Goal: Obtain resource: Obtain resource

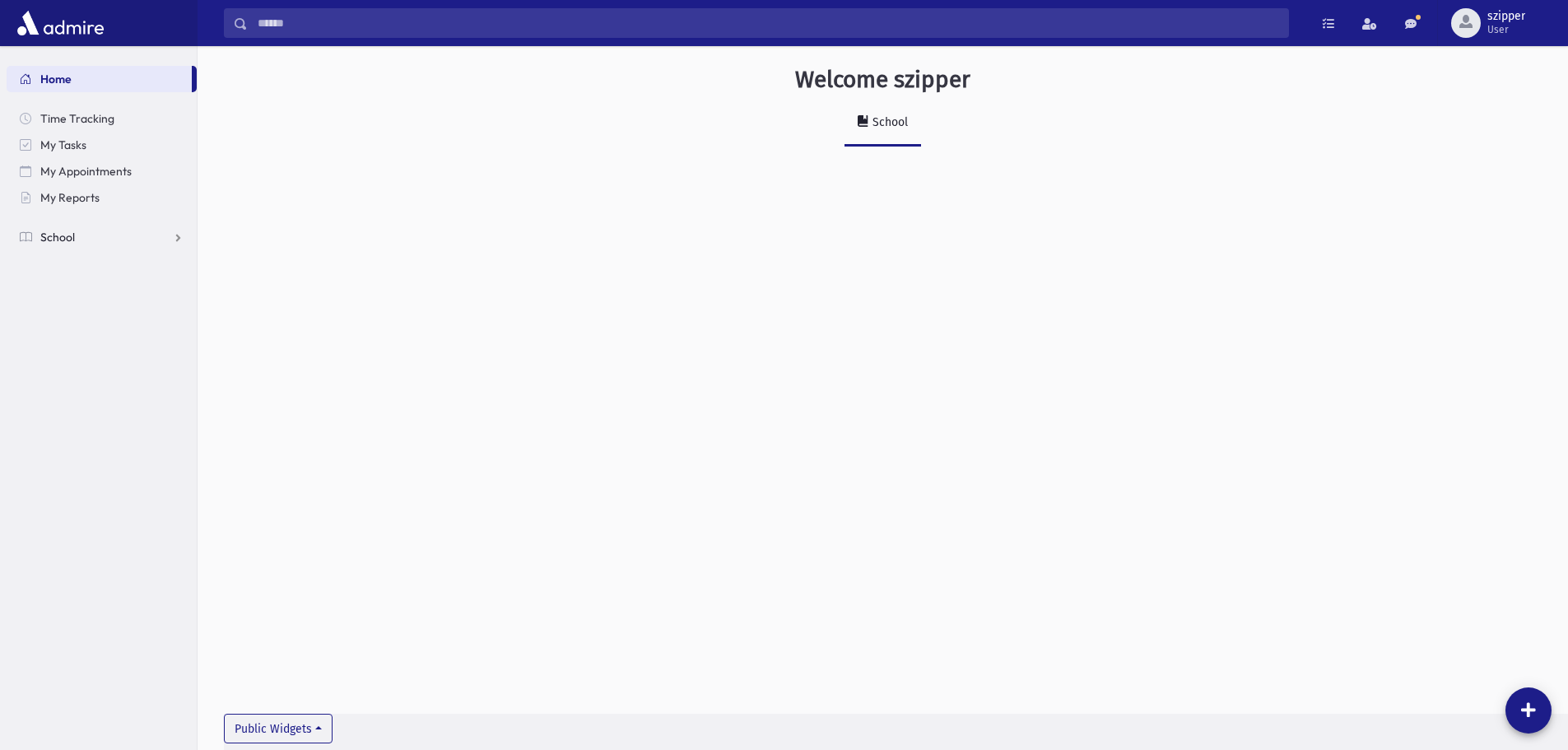
click at [137, 230] on link "School" at bounding box center [101, 237] width 190 height 26
click at [102, 193] on link "My Reports" at bounding box center [101, 197] width 190 height 26
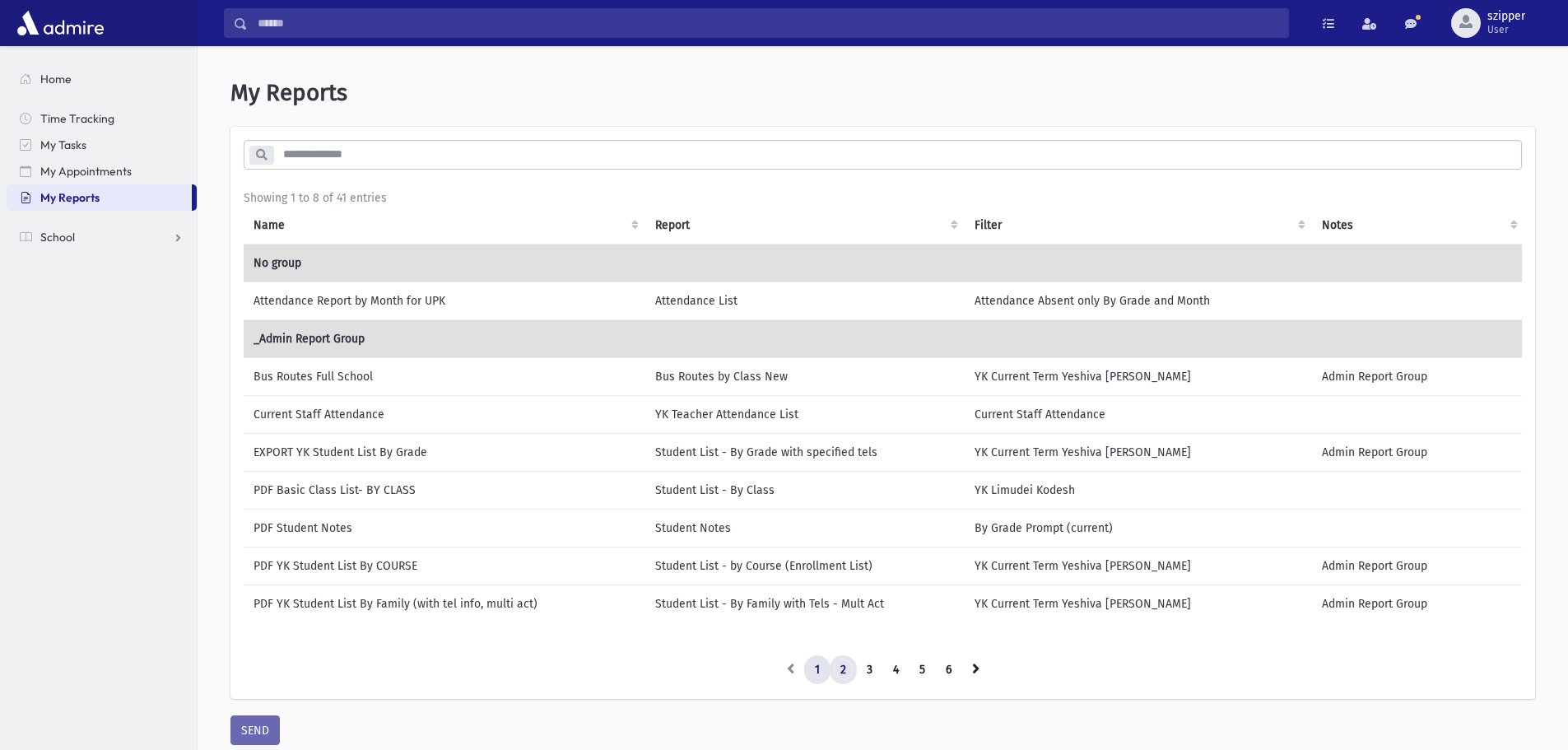
click at [844, 674] on link "2" at bounding box center [843, 670] width 27 height 30
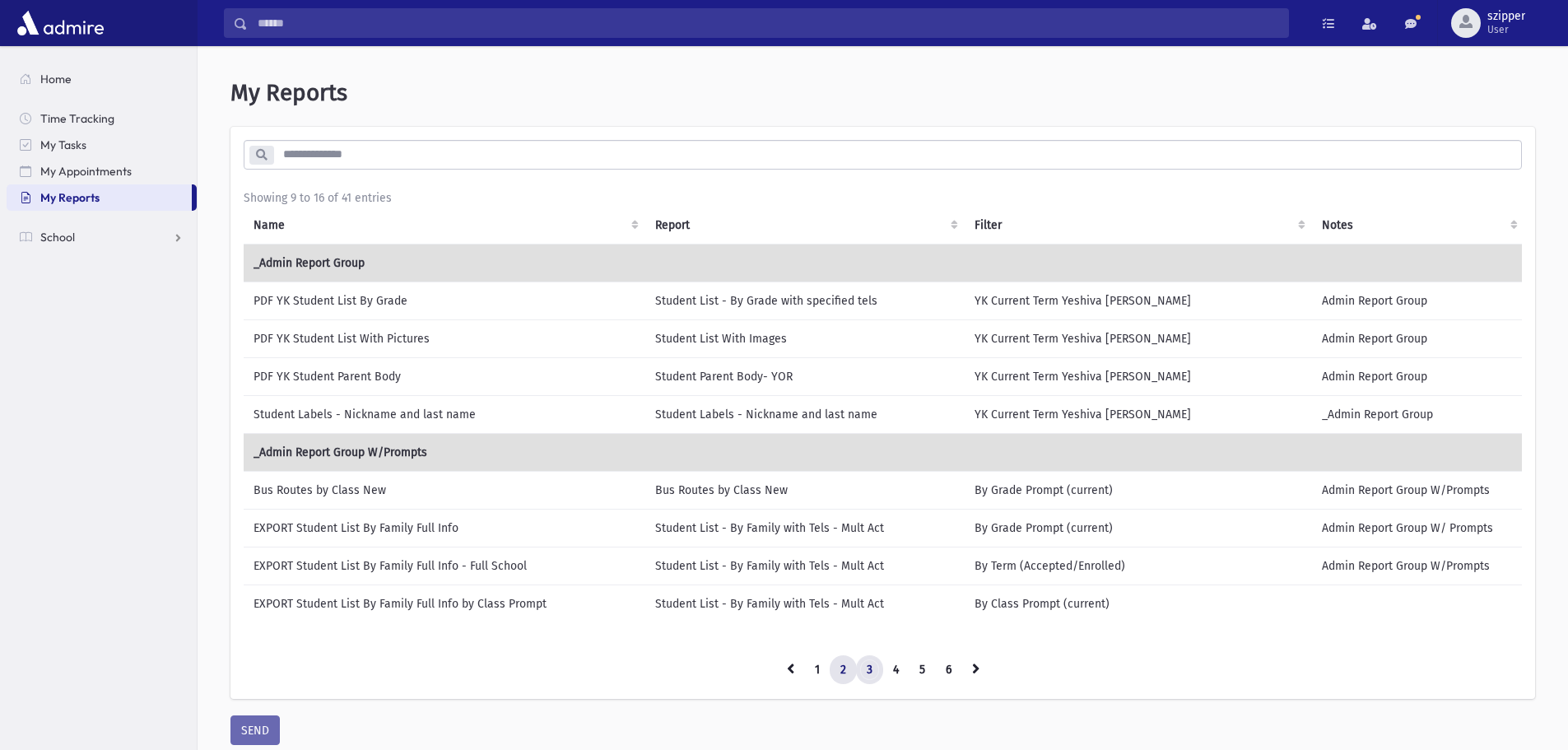
click at [875, 674] on link "3" at bounding box center [869, 670] width 27 height 30
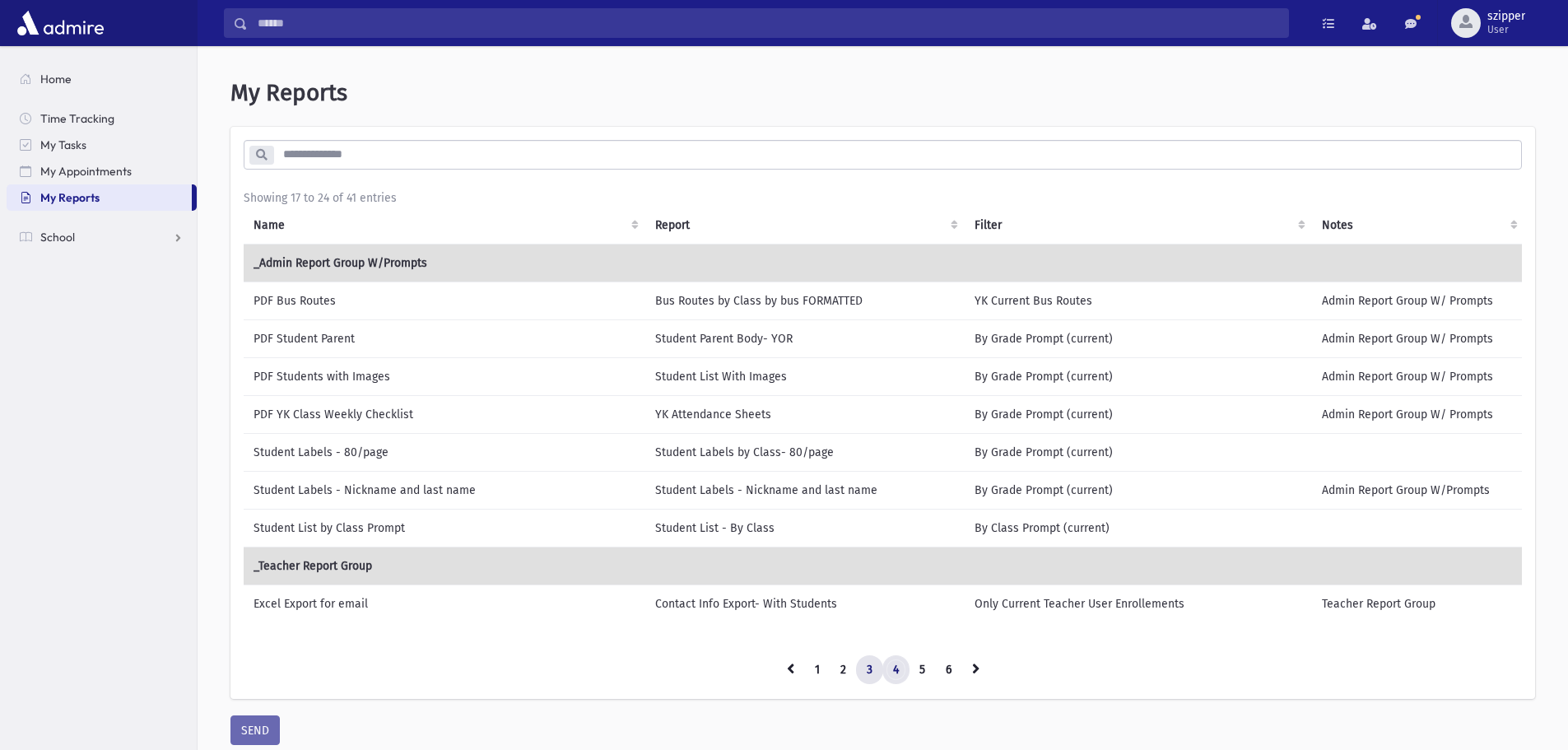
click at [896, 678] on link "4" at bounding box center [895, 670] width 27 height 30
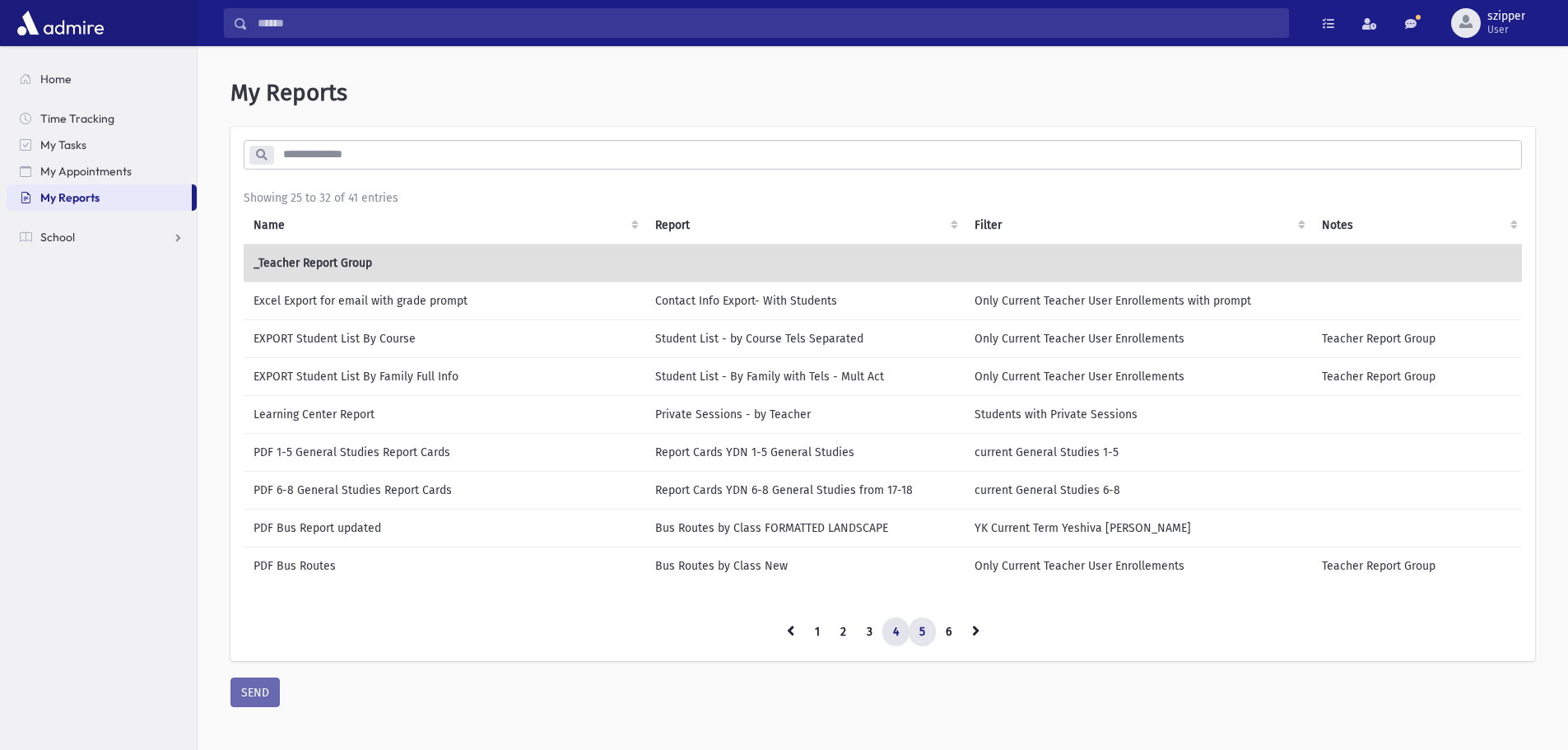
click at [922, 647] on link "5" at bounding box center [922, 633] width 27 height 30
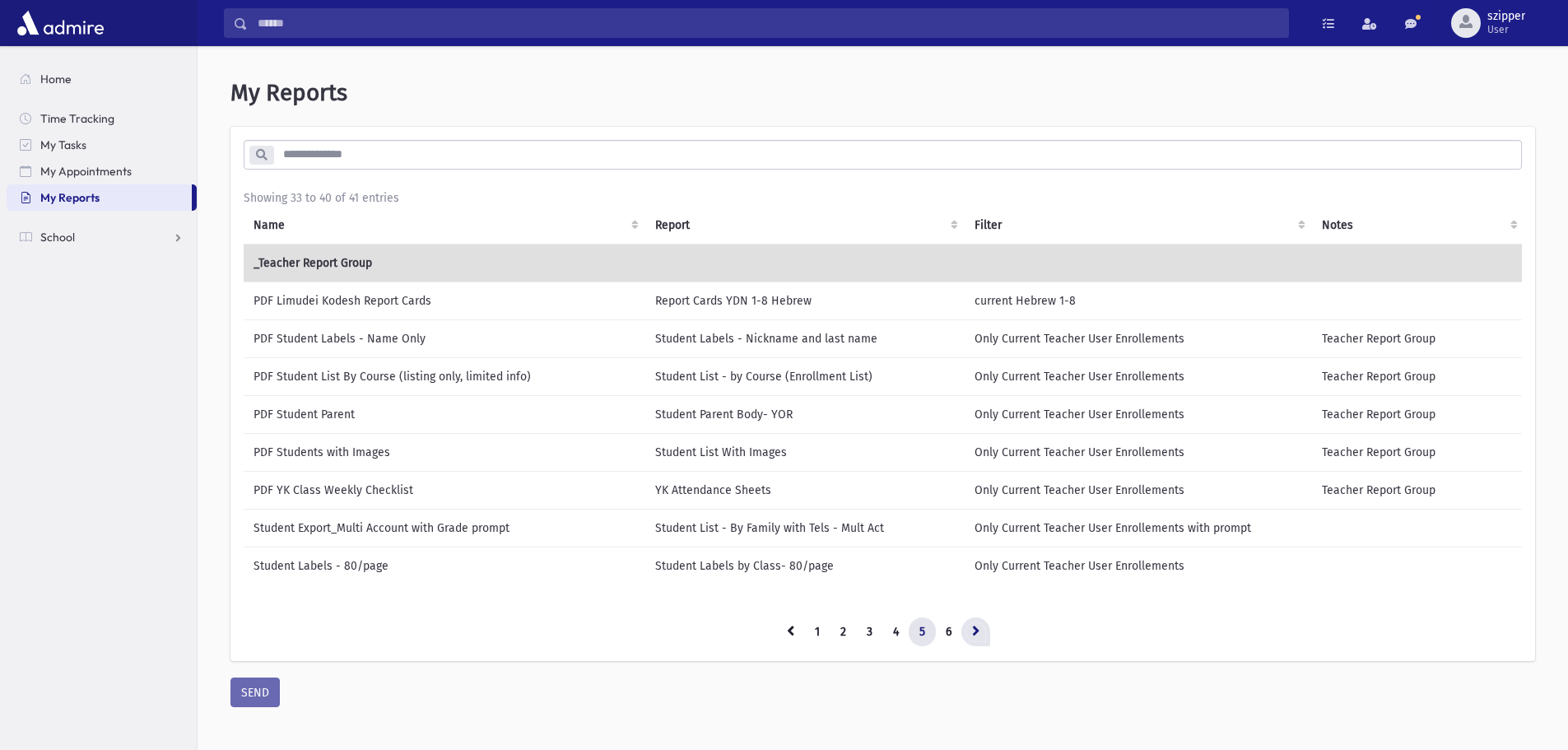
click at [965, 638] on link at bounding box center [975, 633] width 29 height 30
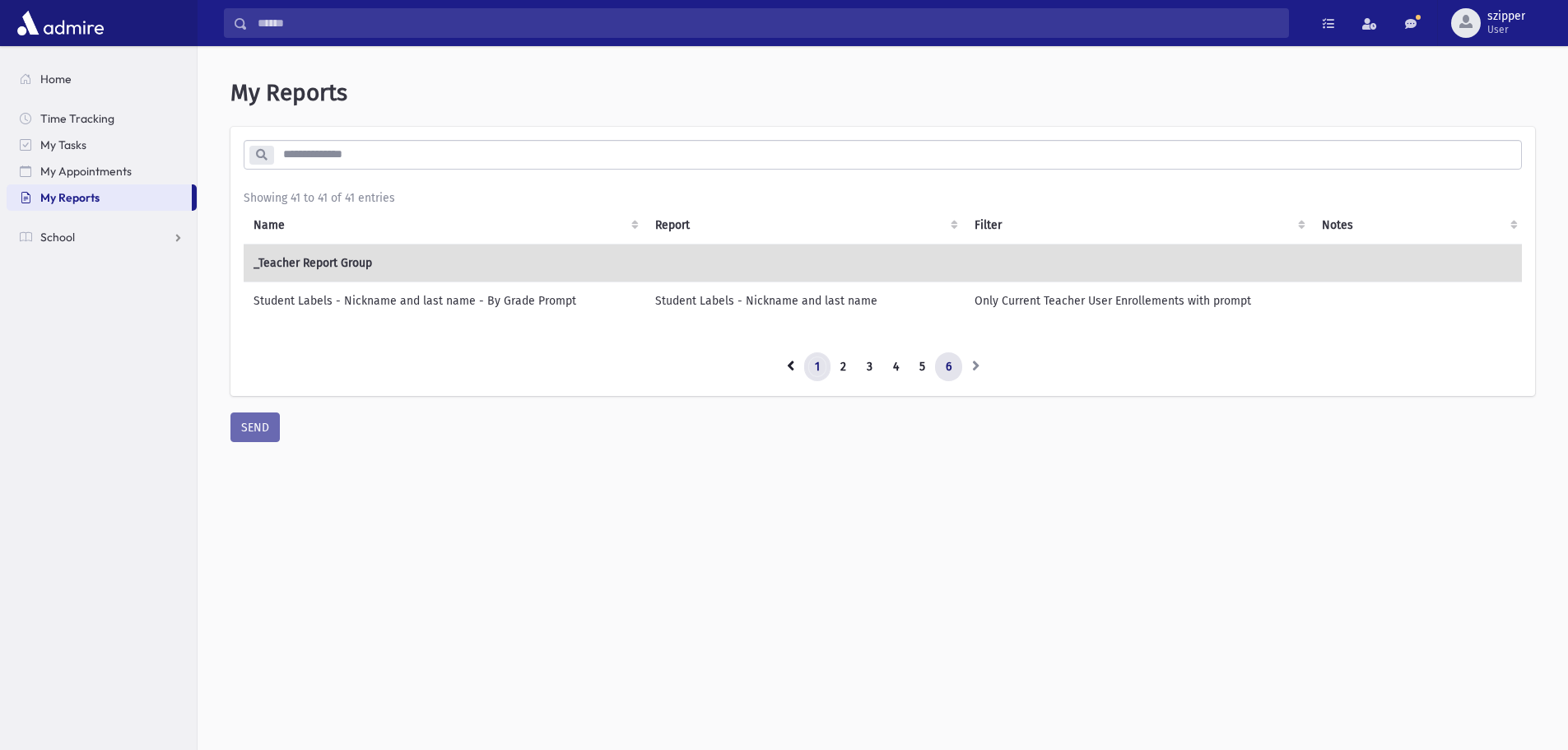
click at [821, 382] on link "1" at bounding box center [817, 368] width 26 height 30
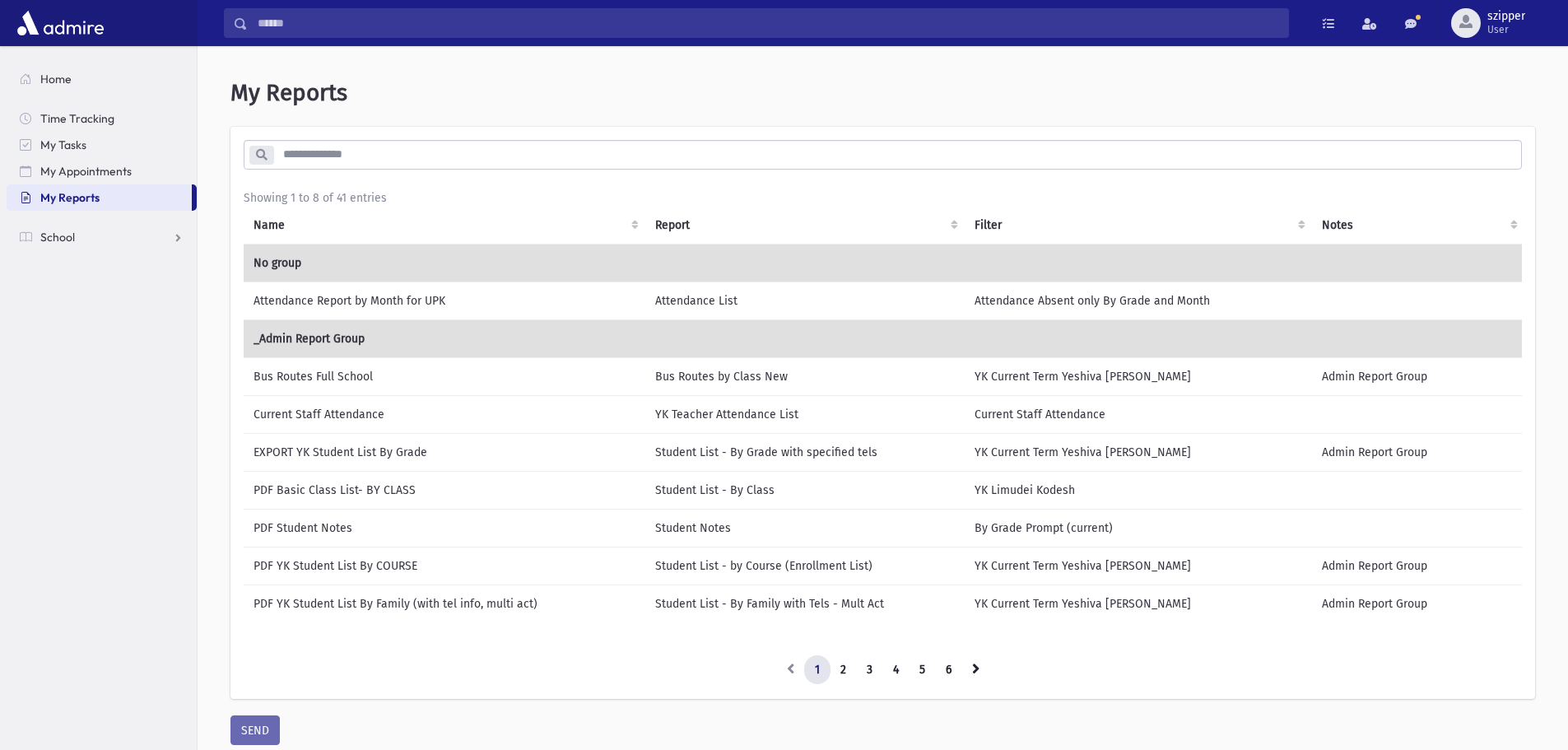
click at [363, 448] on td "EXPORT YK Student List By Grade" at bounding box center [445, 451] width 402 height 38
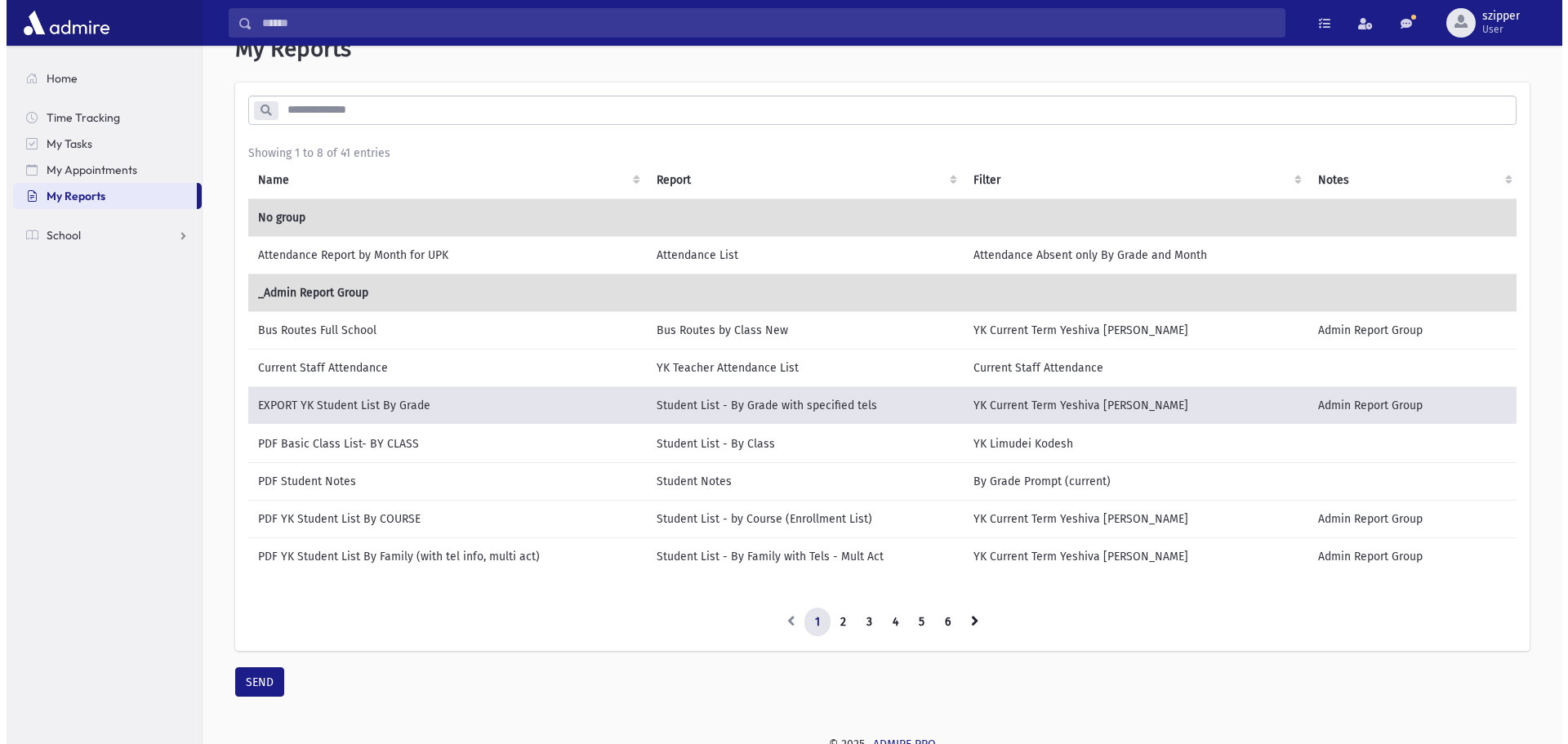
scroll to position [65, 0]
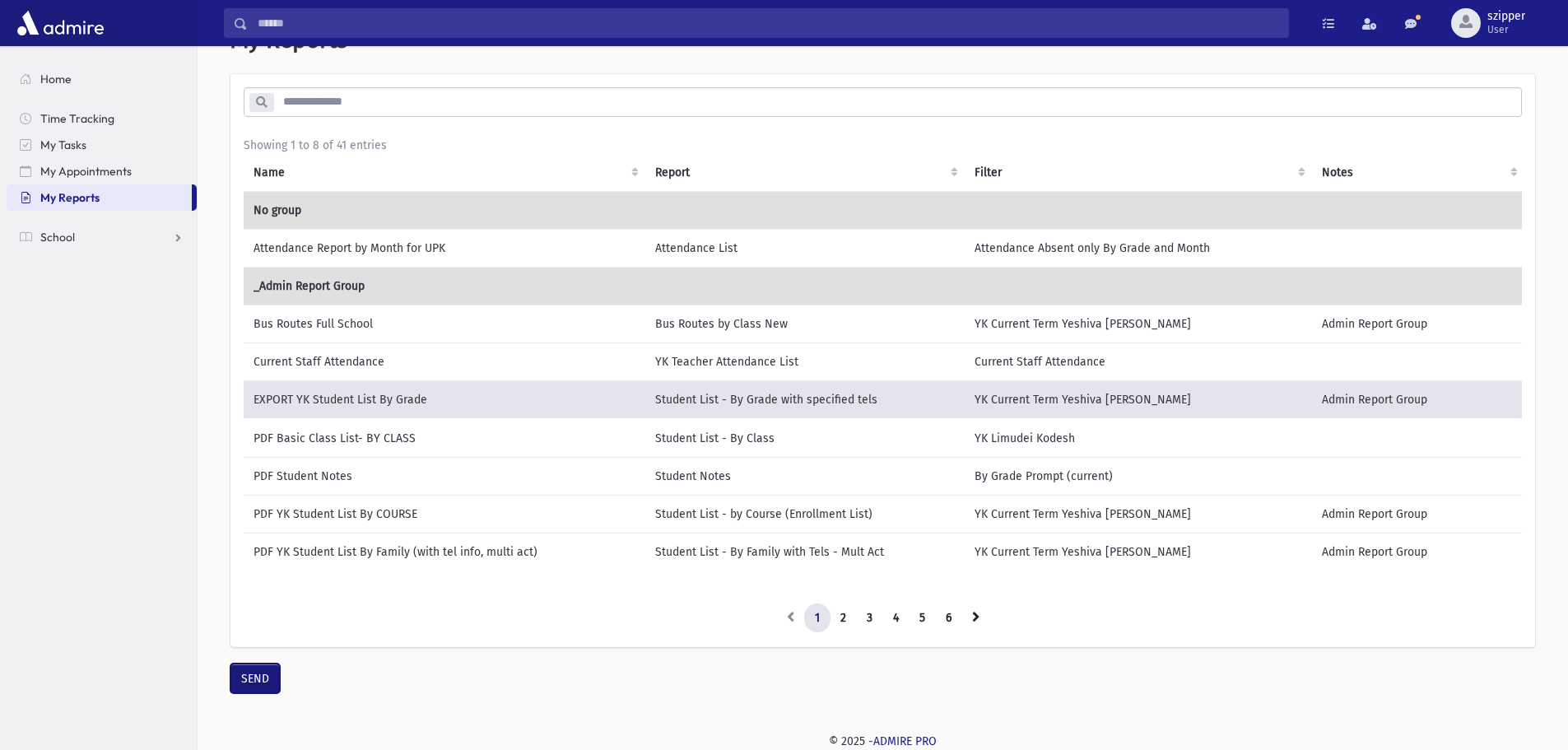
click at [261, 679] on button "SEND" at bounding box center [255, 678] width 49 height 30
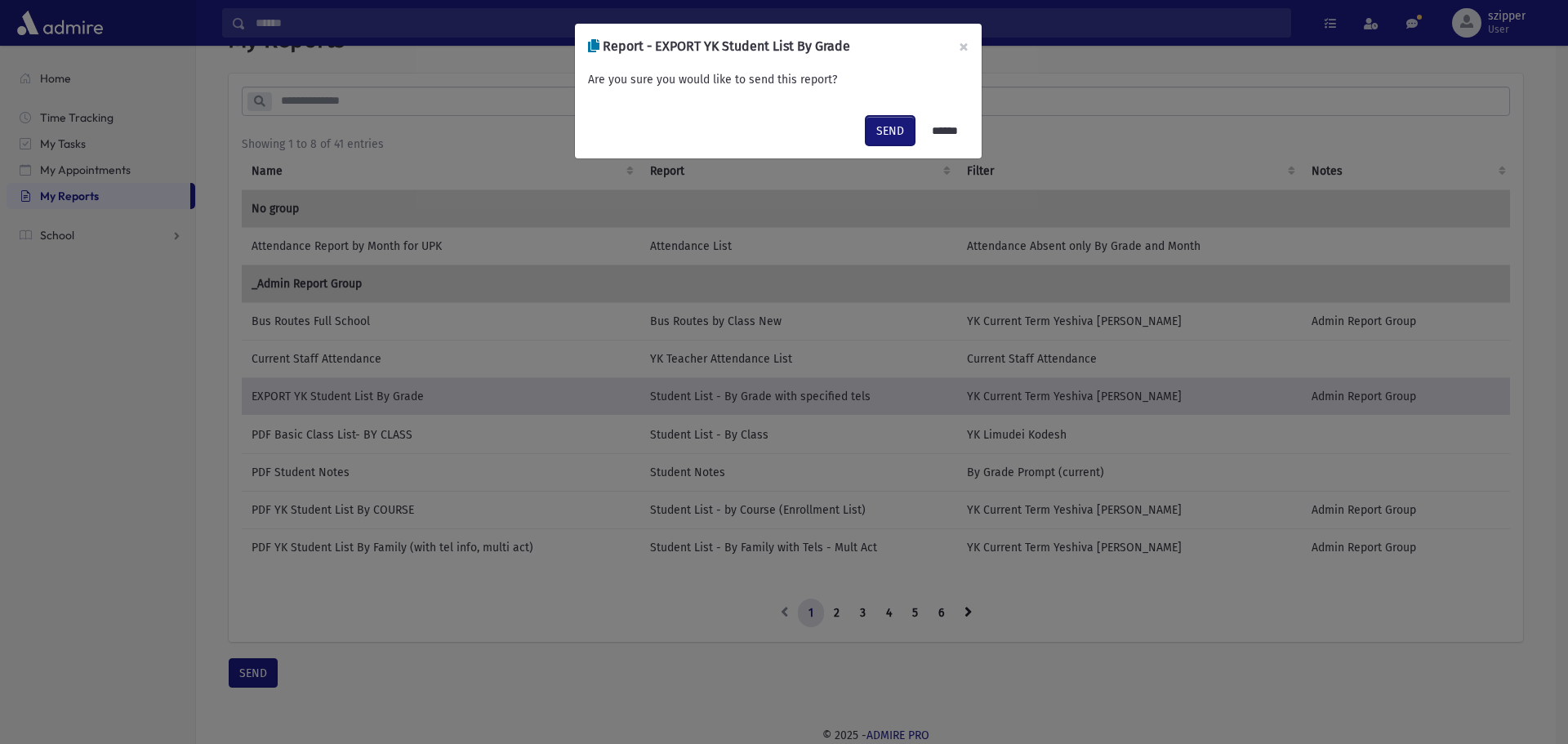
click at [888, 123] on button "SEND" at bounding box center [890, 131] width 49 height 30
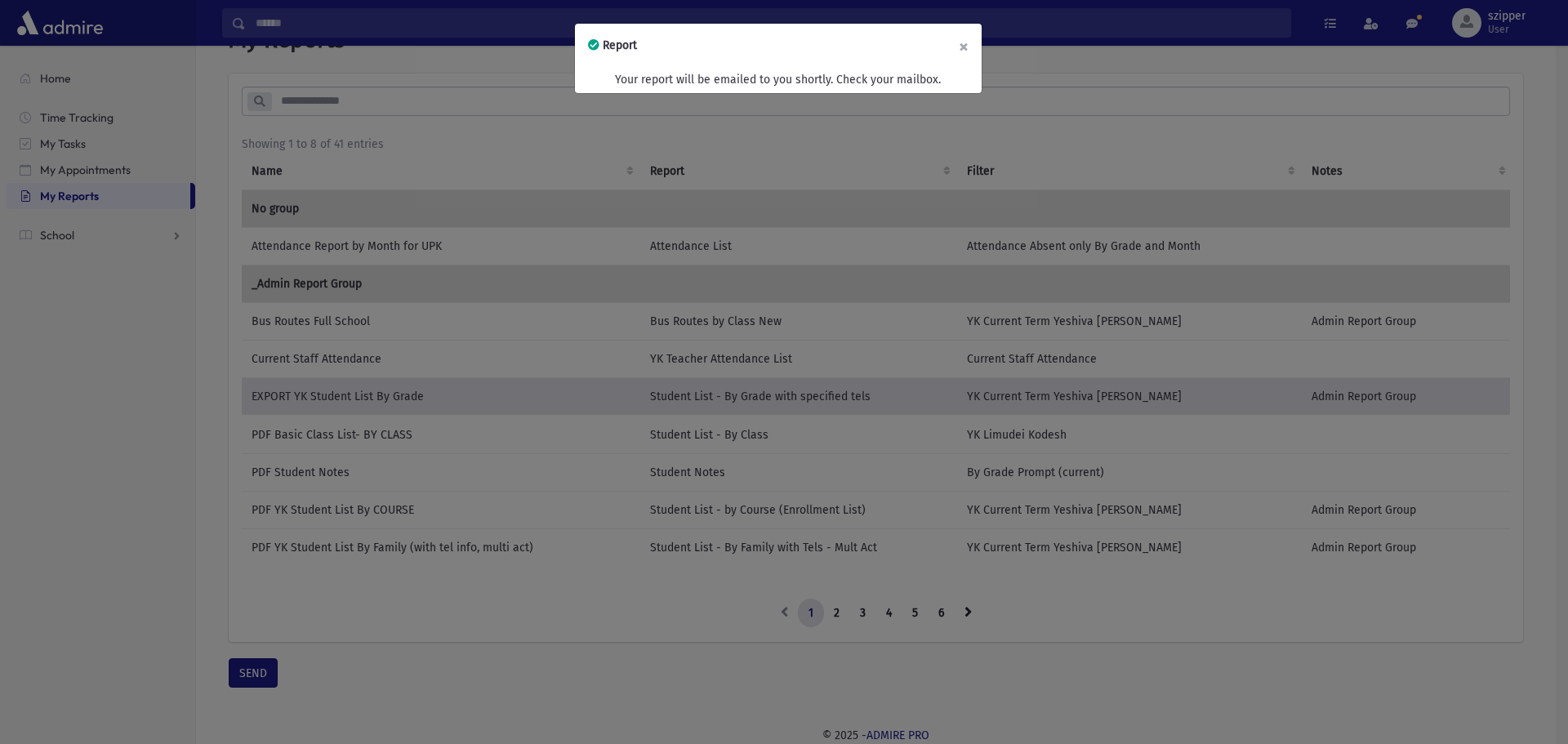
click at [961, 46] on button "×" at bounding box center [964, 47] width 36 height 46
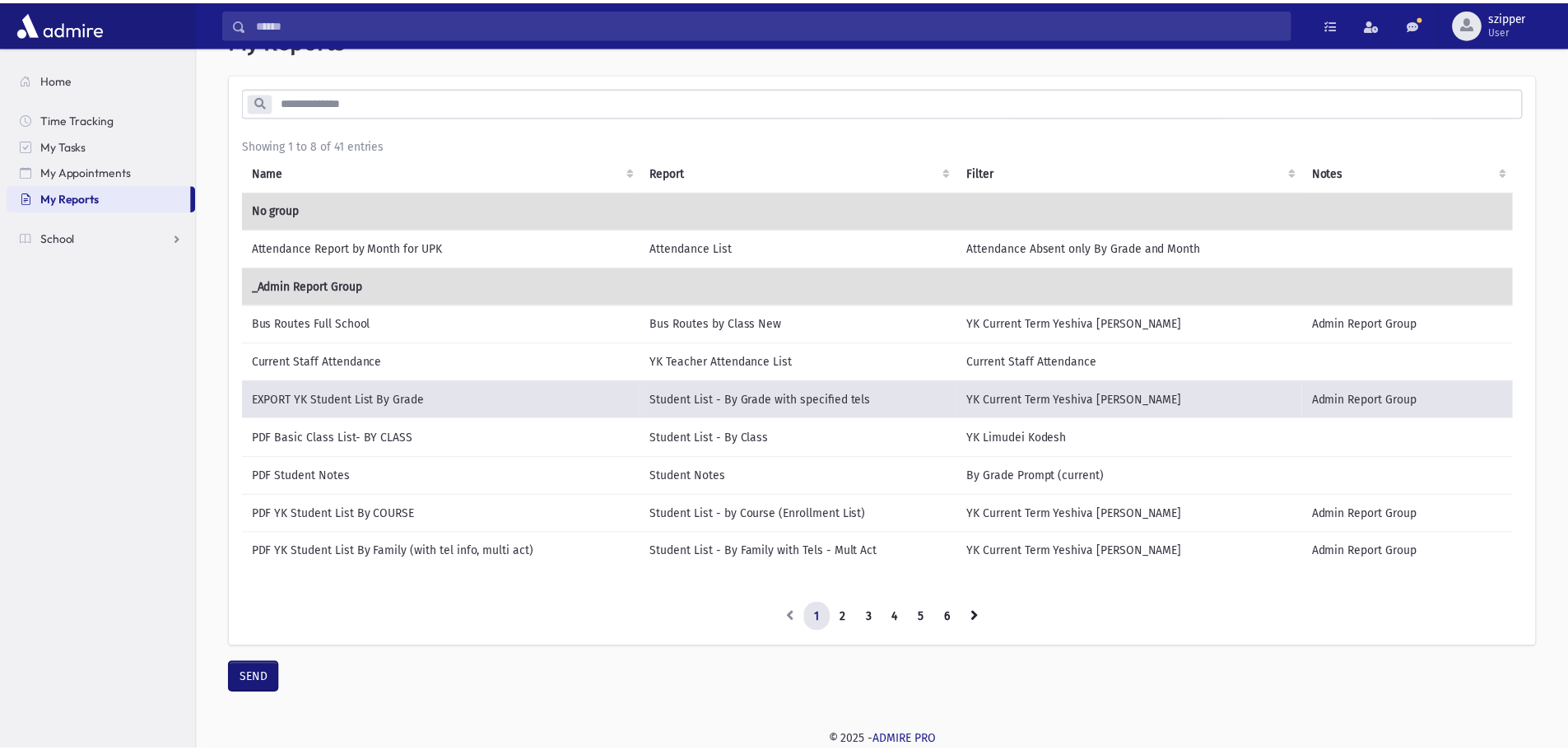
scroll to position [53, 0]
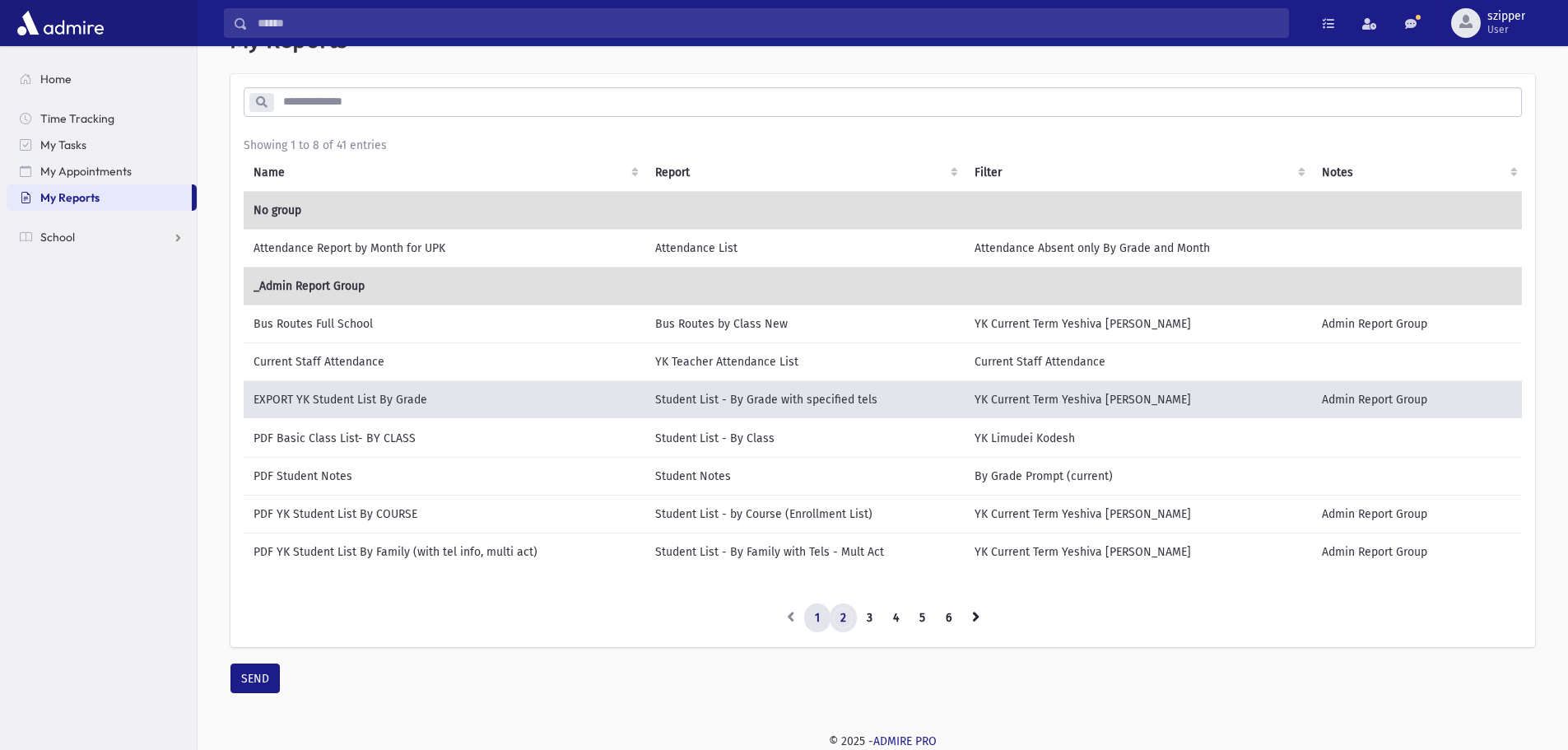
click at [846, 618] on link "2" at bounding box center [843, 619] width 27 height 30
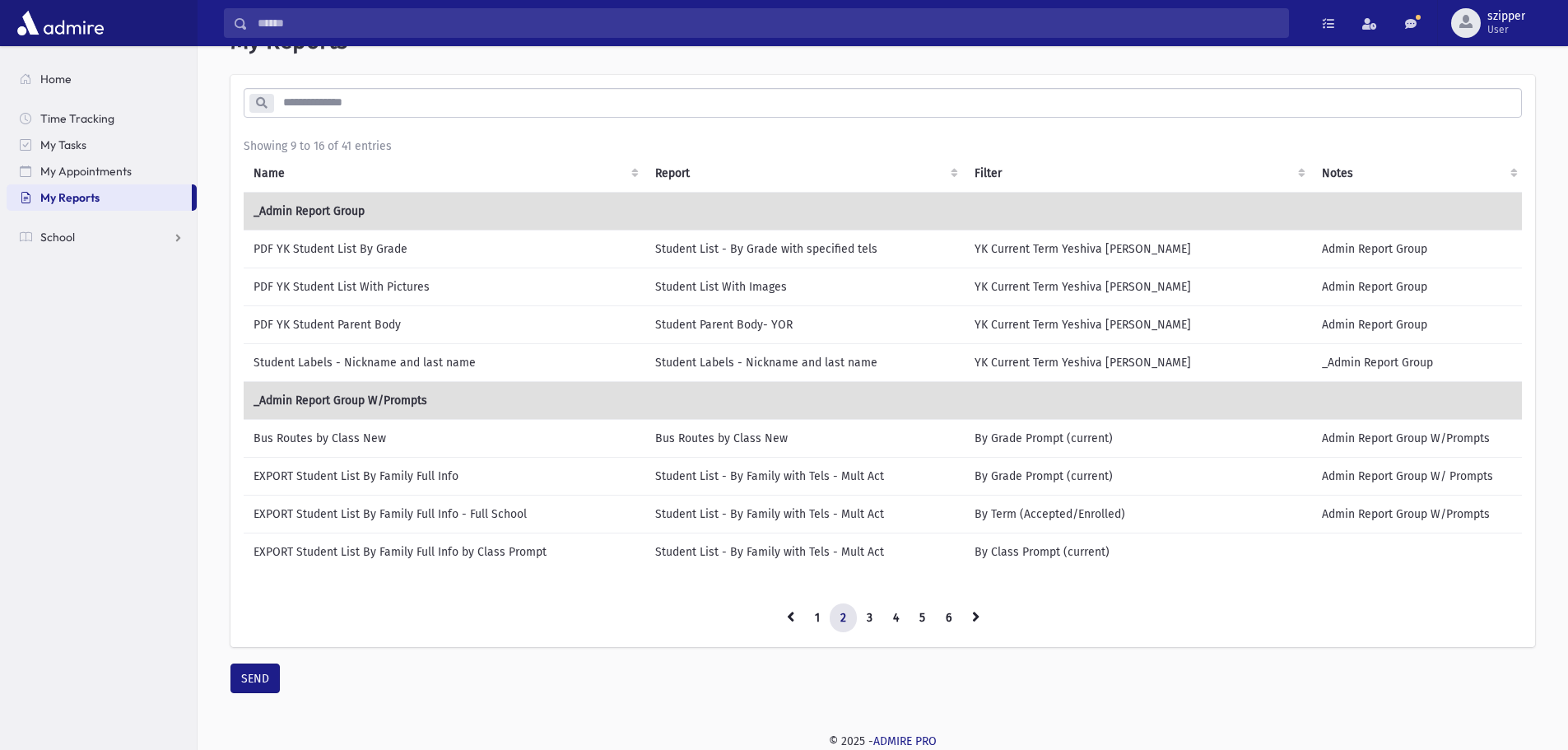
scroll to position [50, 0]
click at [476, 472] on td "EXPORT Student List By Family Full Info" at bounding box center [445, 477] width 402 height 38
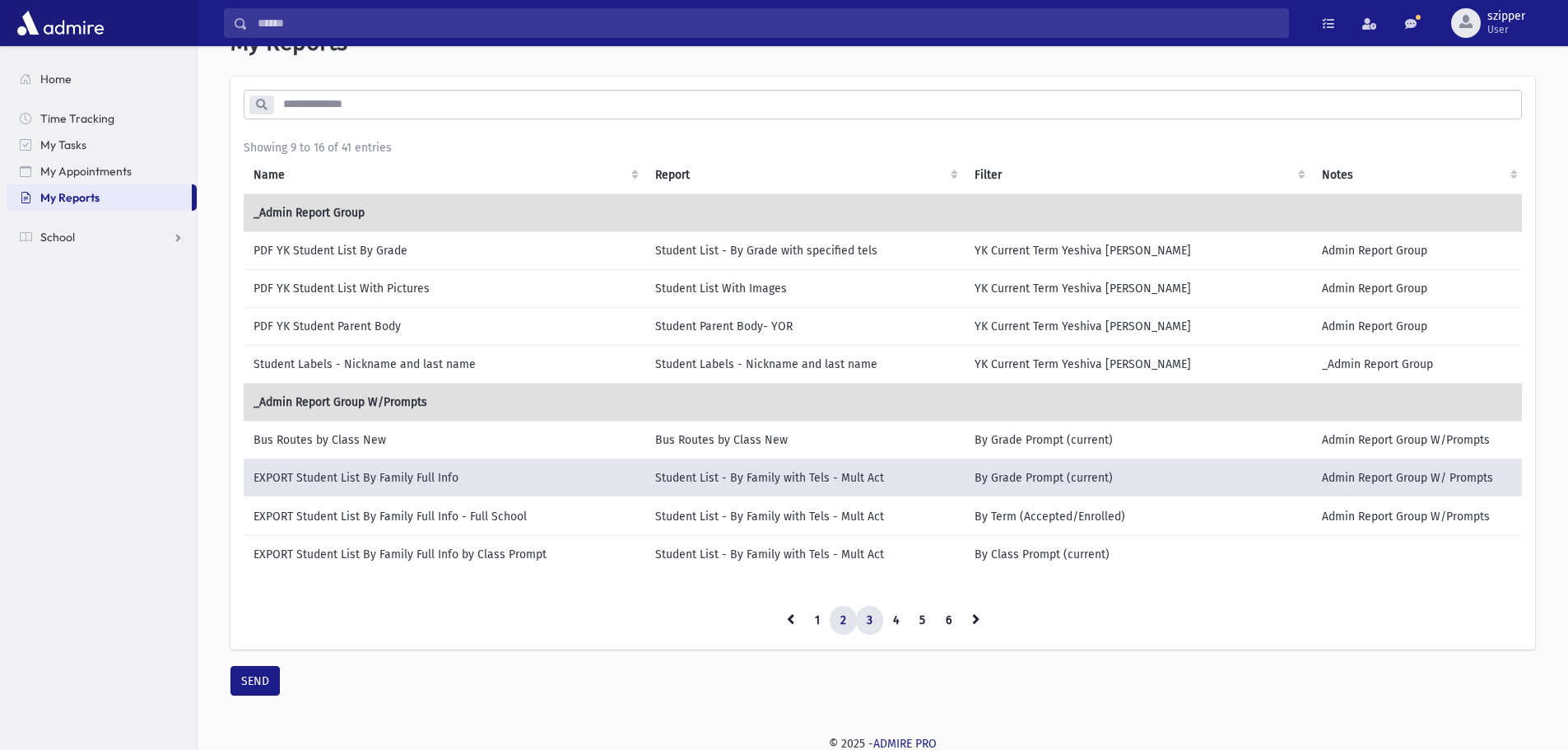
click at [871, 630] on link "3" at bounding box center [869, 621] width 27 height 30
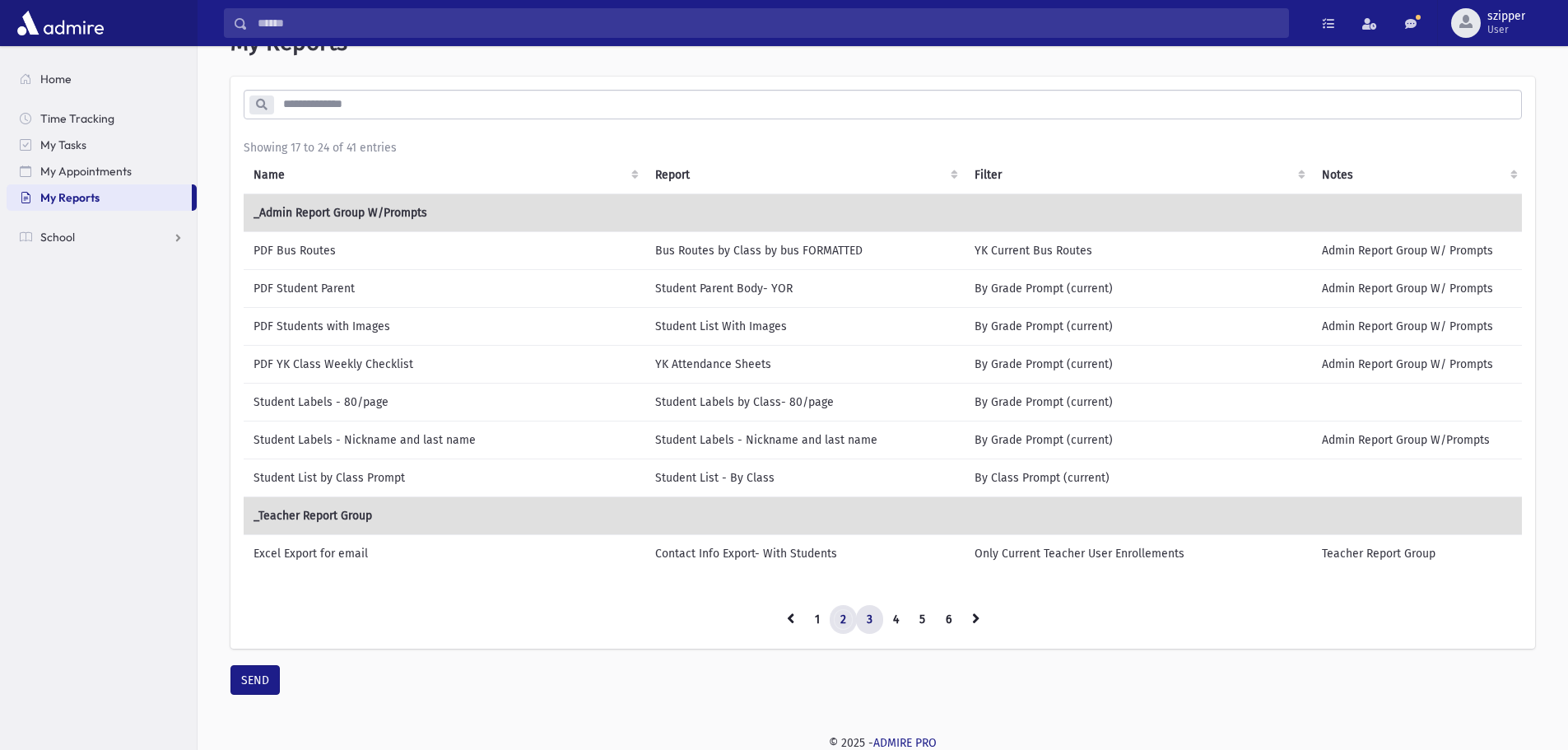
click at [847, 629] on link "2" at bounding box center [843, 620] width 27 height 30
